Goal: Information Seeking & Learning: Learn about a topic

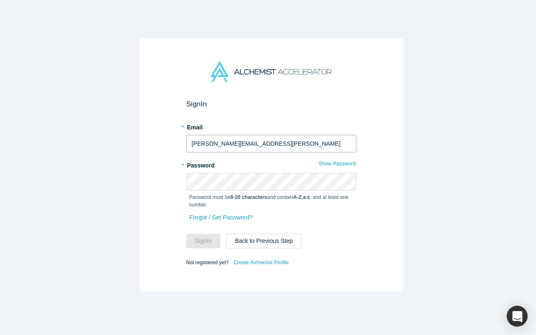
type input "alex@renna.ai"
click at [200, 238] on button "Sign In" at bounding box center [203, 240] width 34 height 15
